Goal: Transaction & Acquisition: Purchase product/service

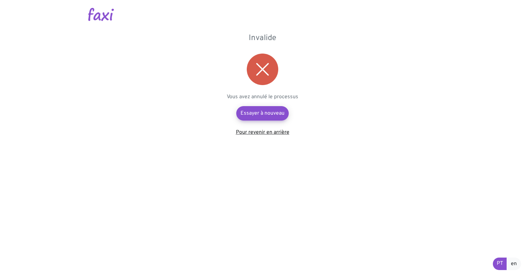
click at [264, 134] on font "Pour revenir en arrière" at bounding box center [262, 132] width 53 height 7
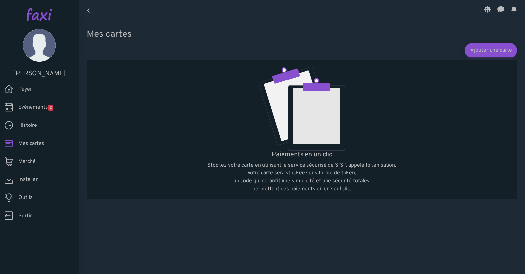
click at [30, 143] on font "Mes cartes" at bounding box center [31, 143] width 26 height 7
click at [485, 51] on font "Ajouter une carte" at bounding box center [491, 50] width 46 height 7
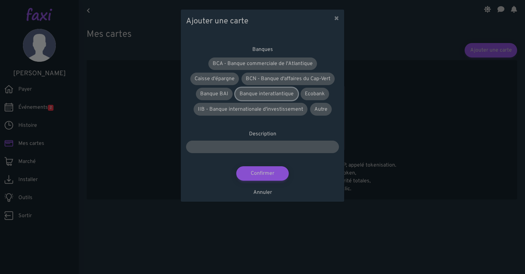
click at [276, 92] on font "Banque interatlantique" at bounding box center [267, 94] width 54 height 7
click at [276, 146] on input "text" at bounding box center [262, 146] width 153 height 12
type input "**********"
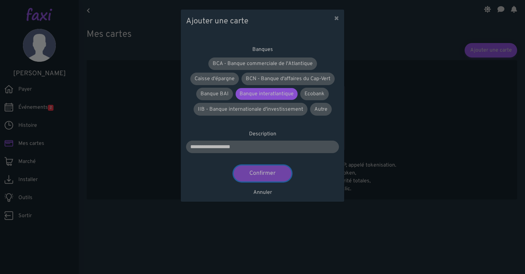
click at [256, 172] on font "Confirmer" at bounding box center [262, 173] width 26 height 7
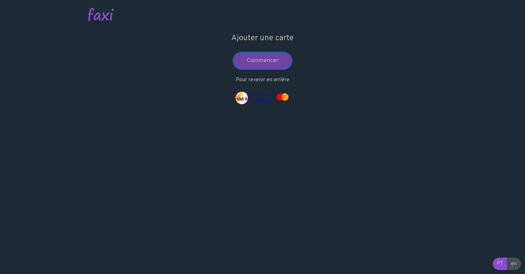
click at [270, 59] on font "Commencer" at bounding box center [263, 60] width 32 height 7
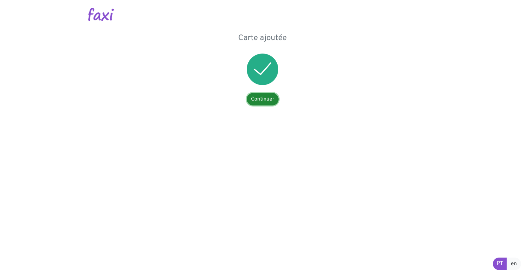
click at [265, 101] on font "Continuer" at bounding box center [262, 99] width 23 height 7
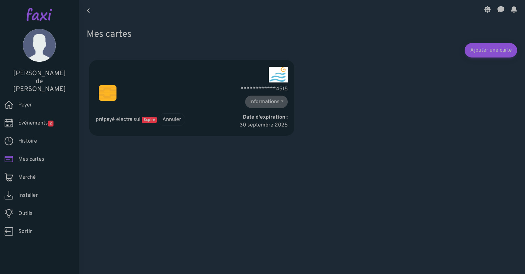
click at [38, 156] on font "Mes cartes" at bounding box center [31, 159] width 26 height 7
click at [30, 102] on font "Payer" at bounding box center [24, 105] width 13 height 7
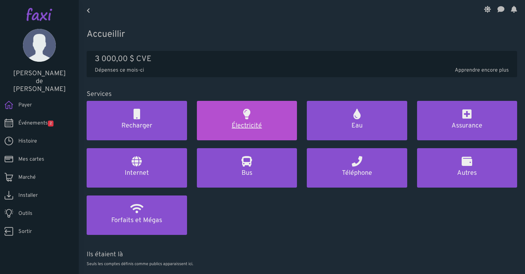
click at [247, 123] on font "Électricité" at bounding box center [247, 125] width 30 height 9
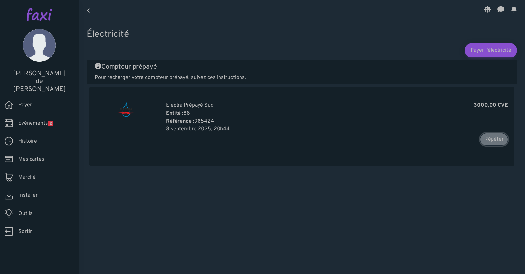
click at [493, 139] on font "Répéter" at bounding box center [493, 139] width 19 height 7
type input "******"
type input "*******"
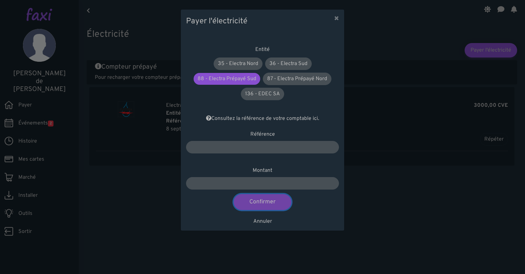
click at [263, 204] on font "Confirmer" at bounding box center [262, 201] width 26 height 7
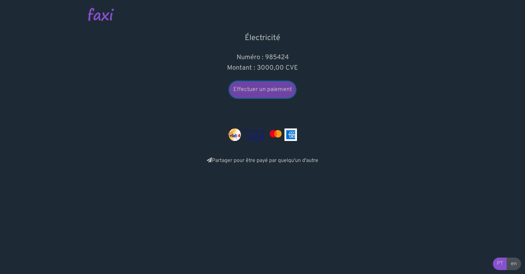
click at [257, 95] on link "Effectuer un paiement" at bounding box center [263, 90] width 66 height 16
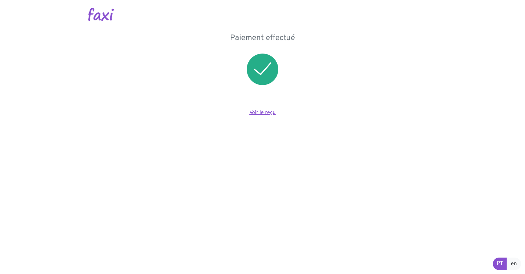
click at [264, 115] on font "Voir le reçu" at bounding box center [262, 112] width 26 height 7
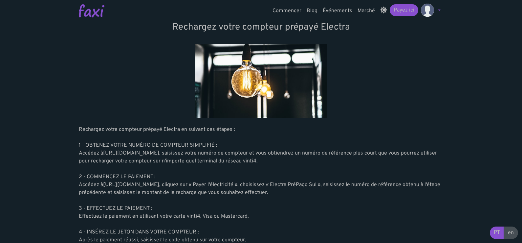
click at [429, 10] on img at bounding box center [427, 10] width 13 height 13
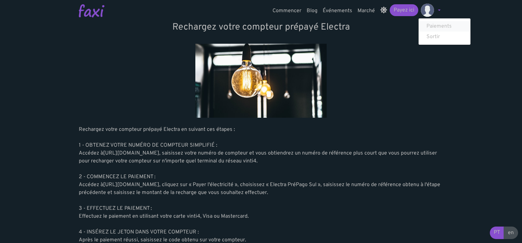
click at [432, 26] on font "Paiements" at bounding box center [438, 26] width 25 height 7
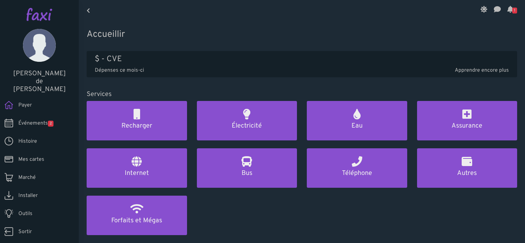
click at [34, 120] on font "Événements" at bounding box center [33, 123] width 30 height 7
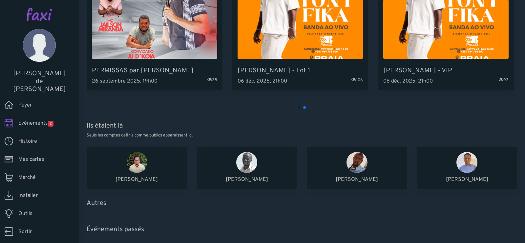
scroll to position [82, 0]
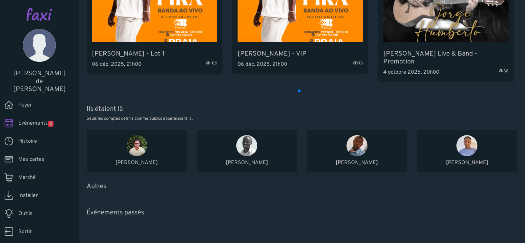
click at [29, 138] on font "Histoire" at bounding box center [27, 141] width 19 height 7
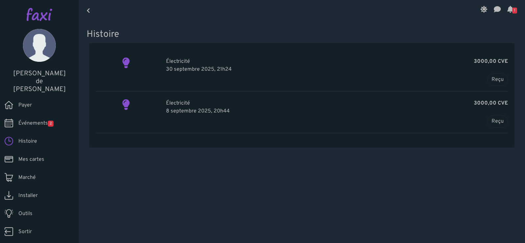
click at [508, 8] on icon at bounding box center [510, 9] width 6 height 5
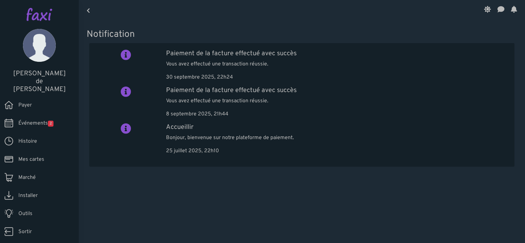
click at [511, 9] on icon at bounding box center [514, 9] width 6 height 5
